Goal: Information Seeking & Learning: Learn about a topic

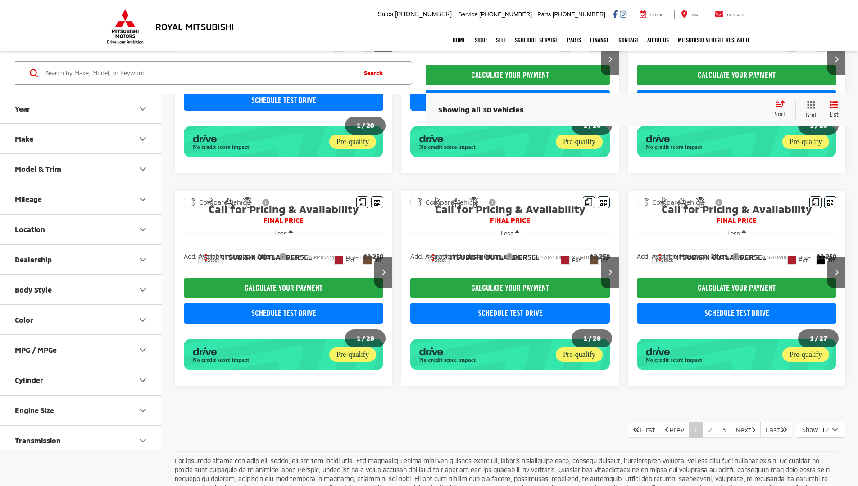
scroll to position [665, 0]
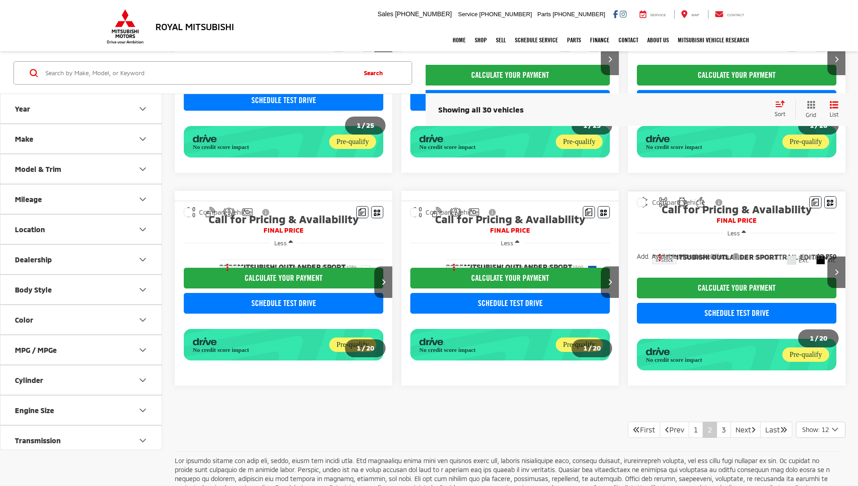
scroll to position [665, 0]
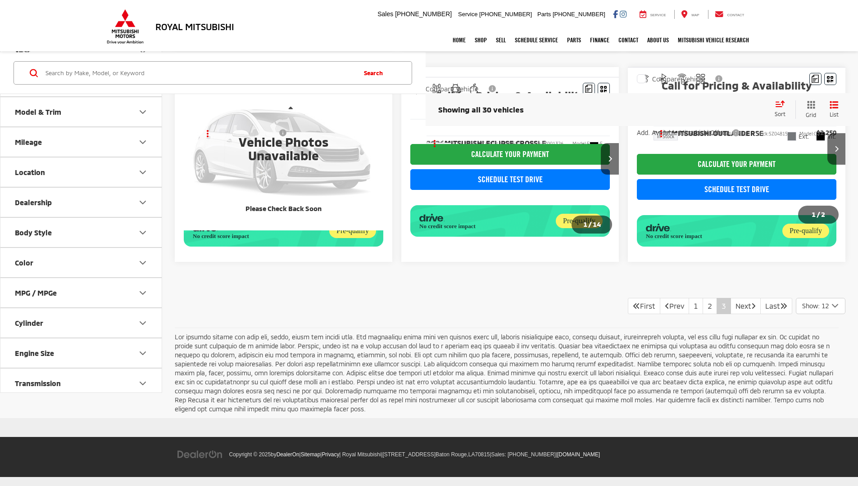
scroll to position [374, 0]
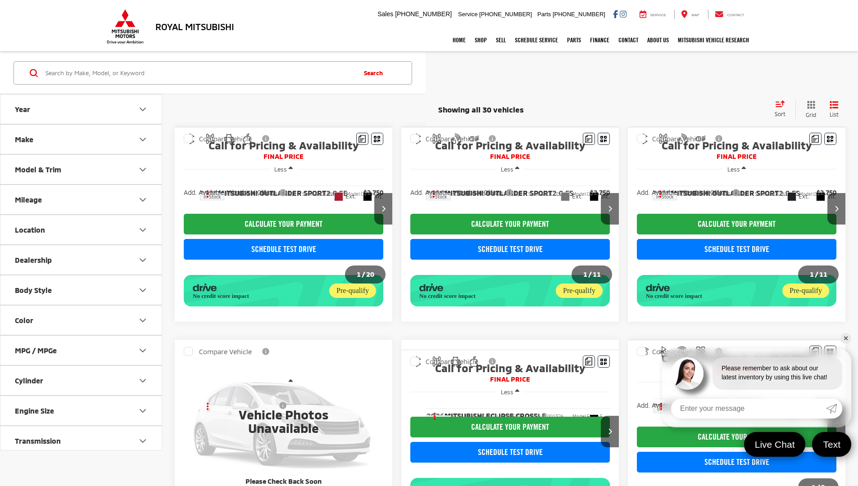
scroll to position [374, 0]
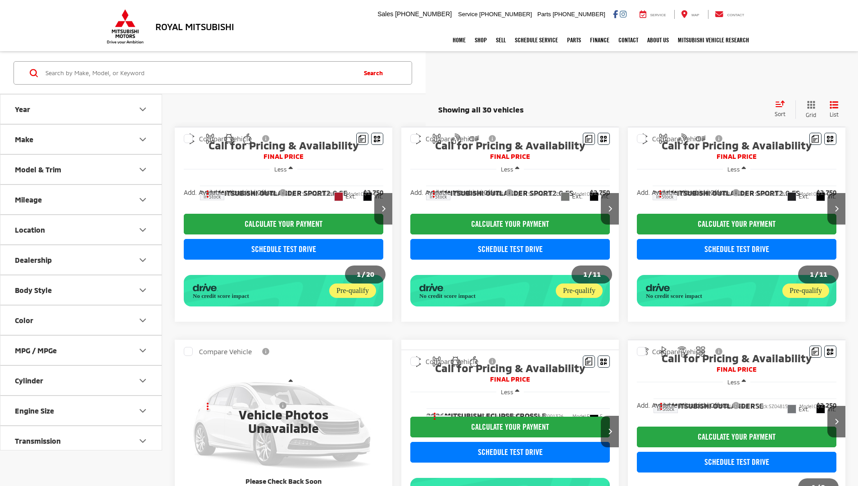
scroll to position [374, 0]
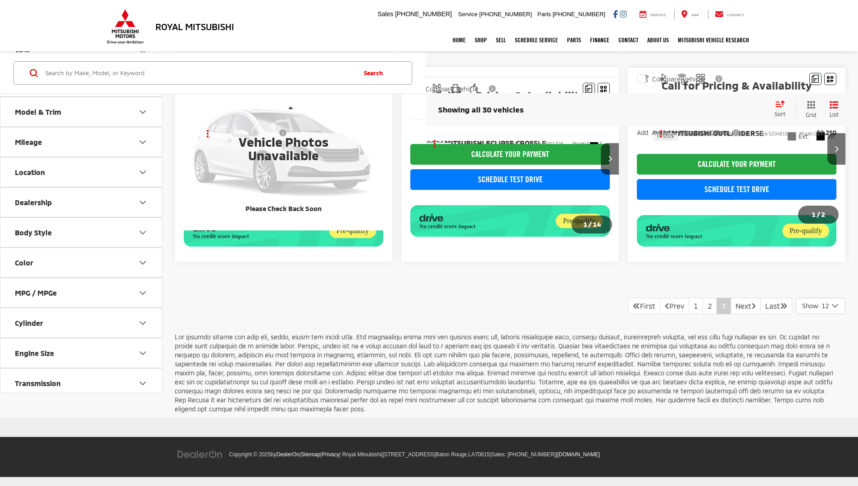
scroll to position [374, 0]
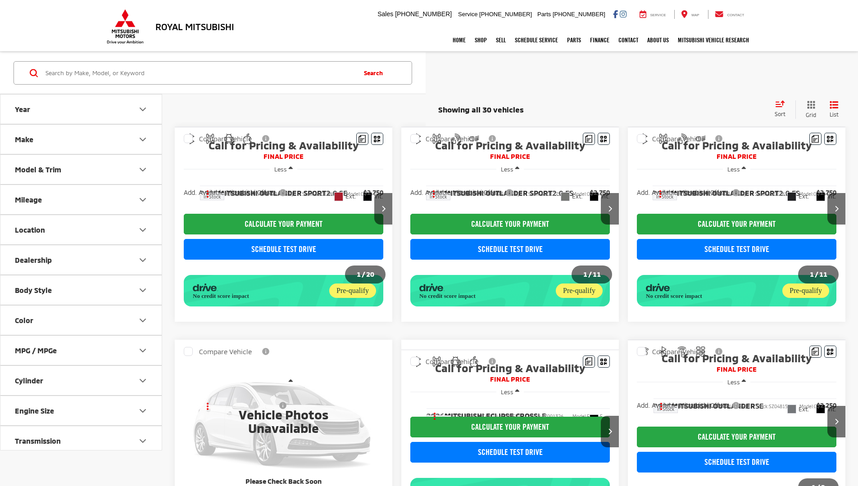
scroll to position [374, 0]
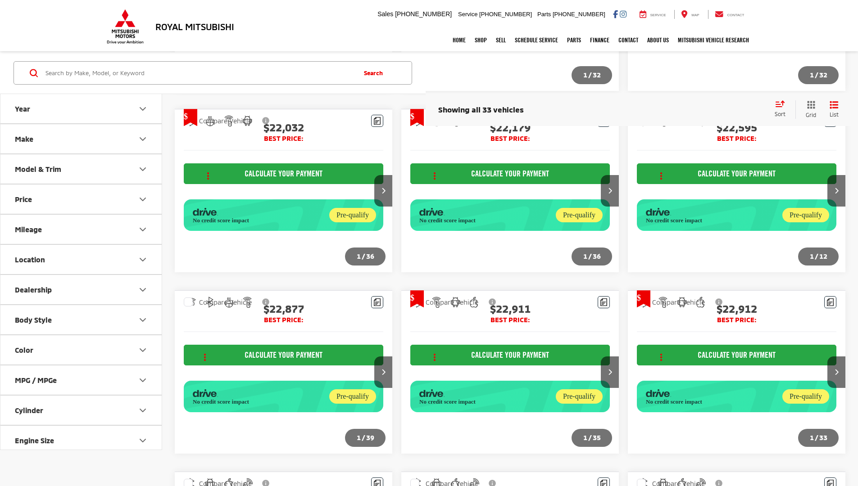
scroll to position [1057, 0]
